Goal: Task Accomplishment & Management: Manage account settings

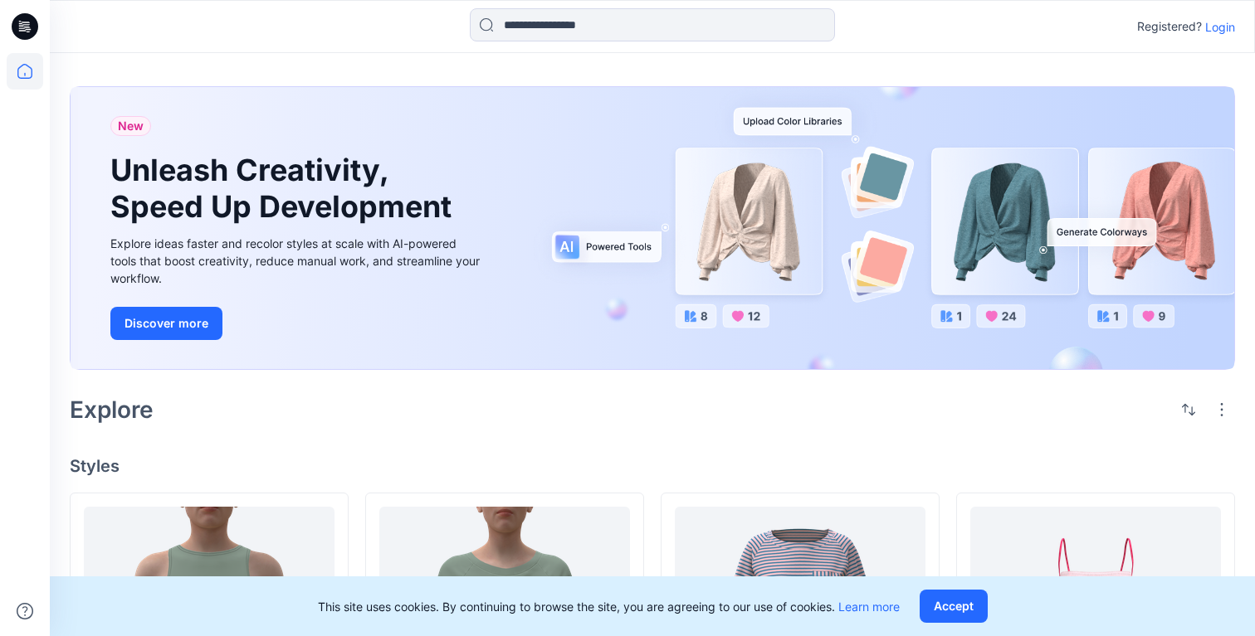
click at [1236, 34] on div "Registered? Login" at bounding box center [652, 26] width 1204 height 37
click at [1231, 28] on p "Login" at bounding box center [1220, 26] width 30 height 17
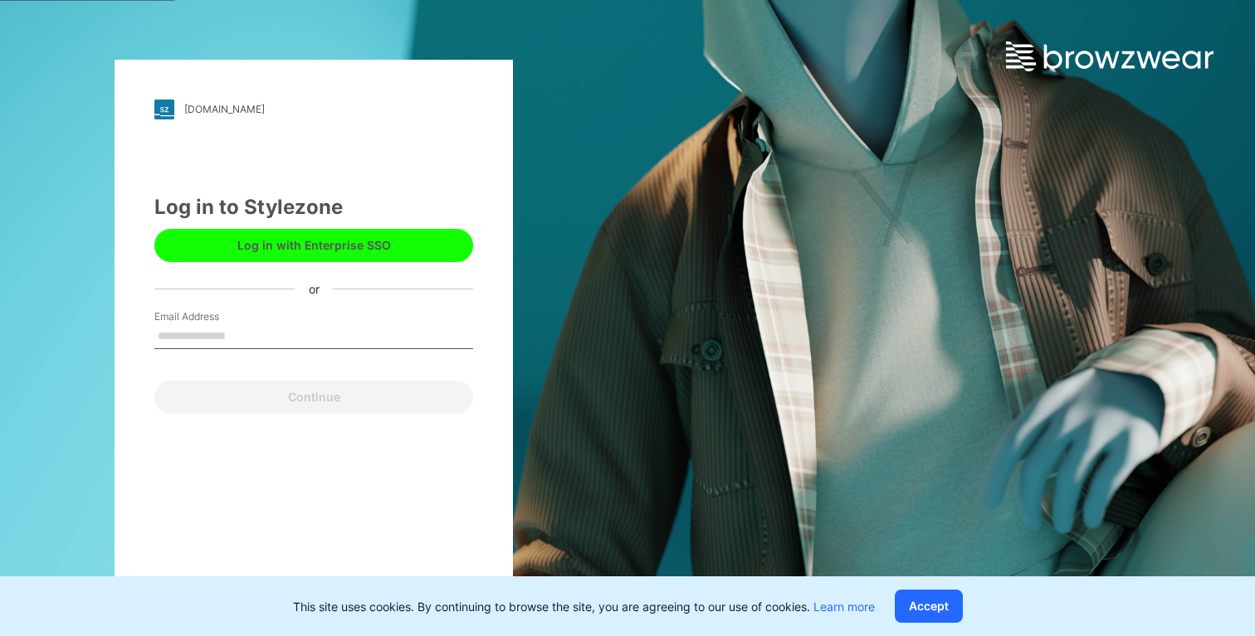
click at [373, 238] on button "Log in with Enterprise SSO" at bounding box center [313, 245] width 319 height 33
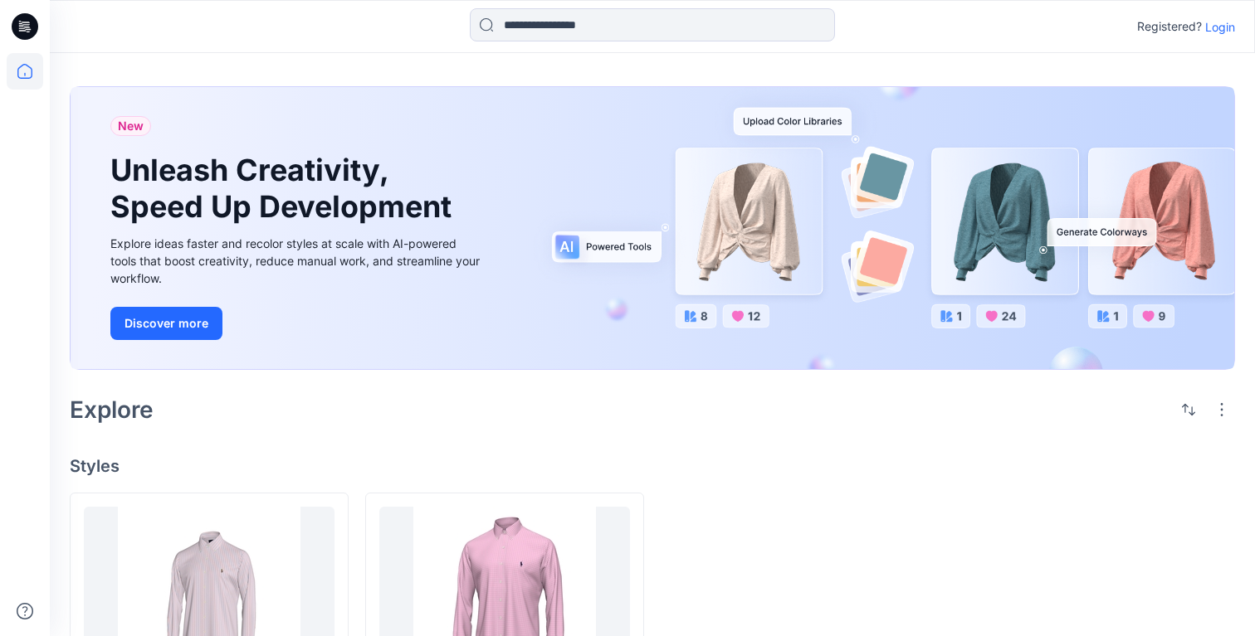
click at [1219, 32] on p "Login" at bounding box center [1220, 26] width 30 height 17
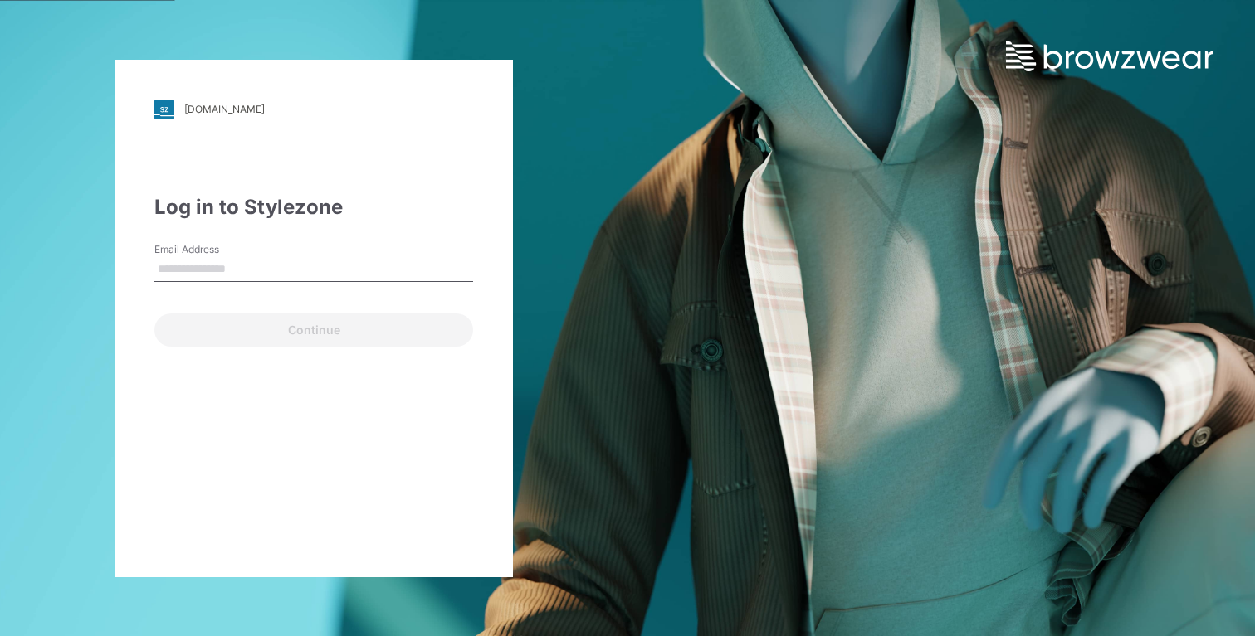
type input "**********"
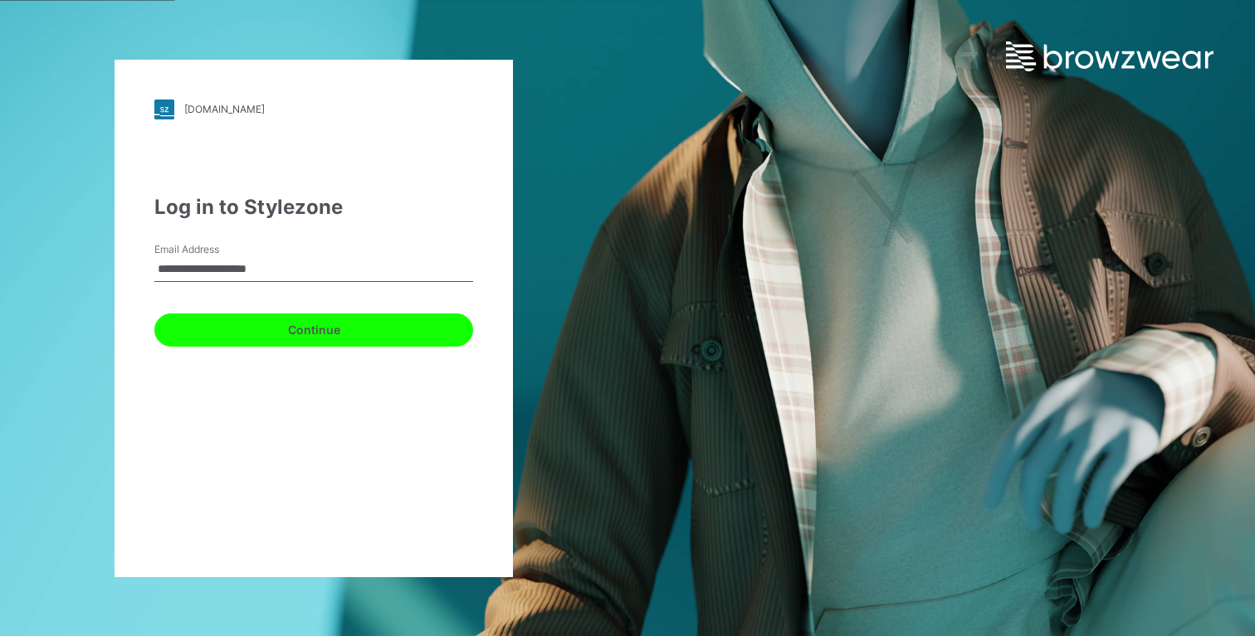
click at [400, 336] on button "Continue" at bounding box center [313, 330] width 319 height 33
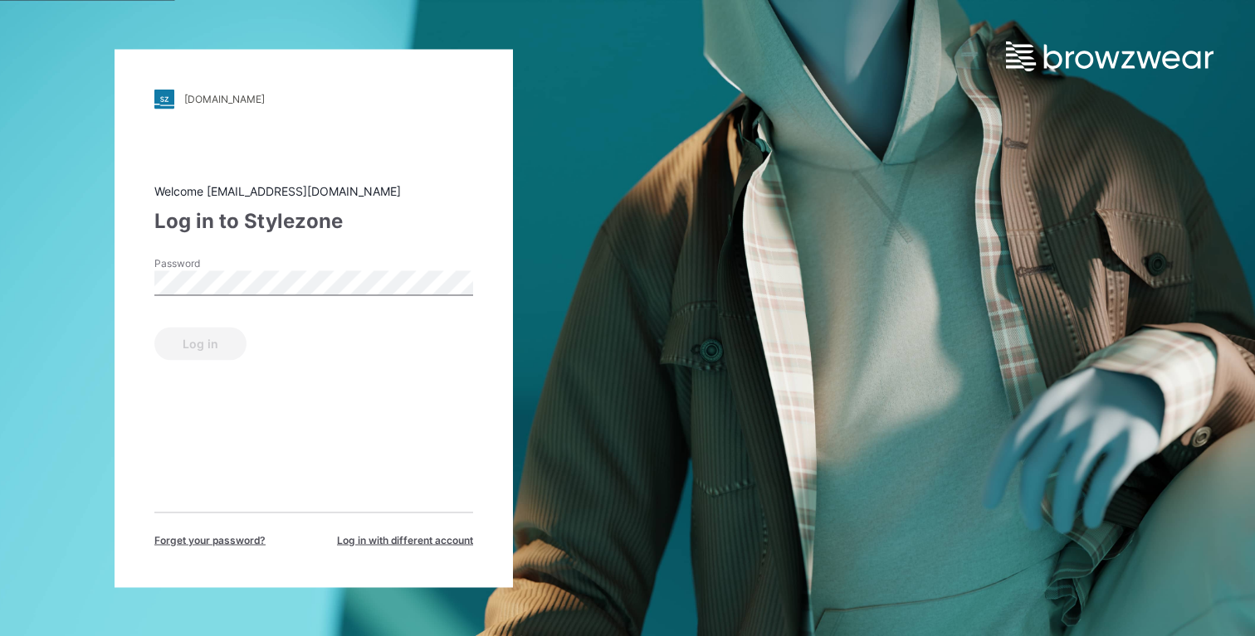
click at [337, 152] on div "[DOMAIN_NAME] Loading... Welcome [EMAIL_ADDRESS][DOMAIN_NAME] Log in to Stylezo…" at bounding box center [314, 318] width 398 height 539
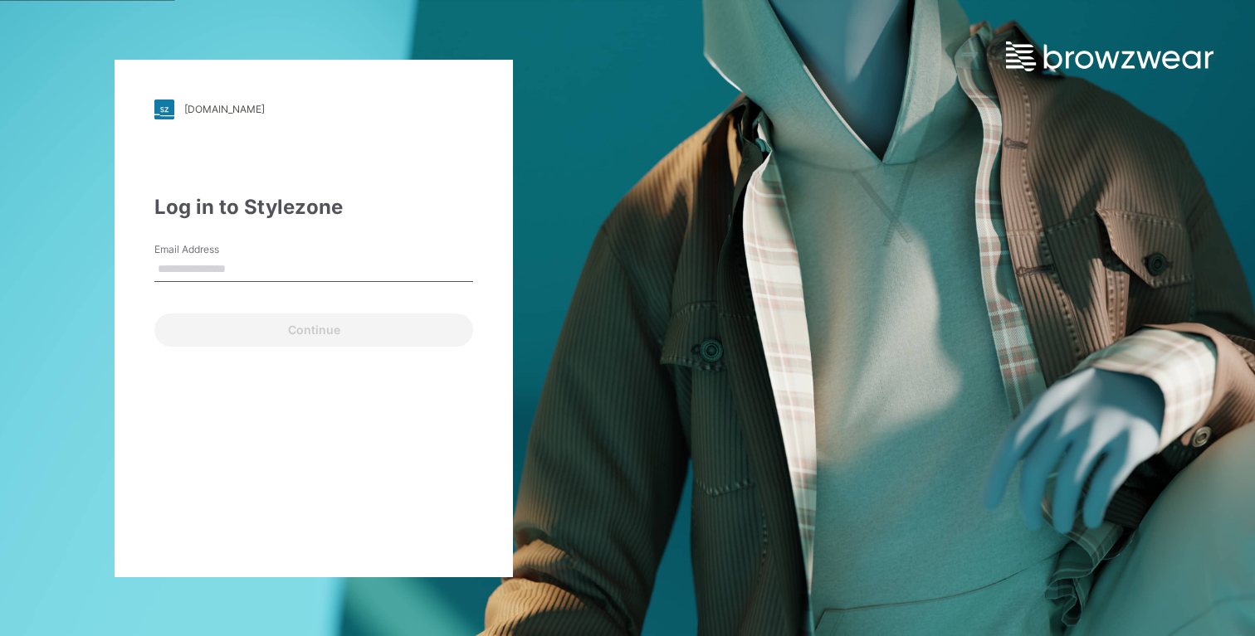
click at [311, 181] on div "[DOMAIN_NAME] Loading... Log in to Stylezone Email Address Continue" at bounding box center [314, 319] width 398 height 518
click at [575, 283] on div "[DOMAIN_NAME] Loading... Log in to Stylezone Email Address Email is required Co…" at bounding box center [313, 318] width 627 height 636
